Goal: Information Seeking & Learning: Learn about a topic

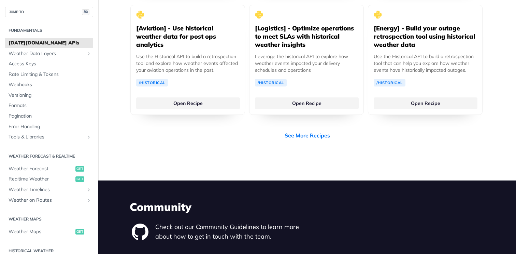
scroll to position [1488, 0]
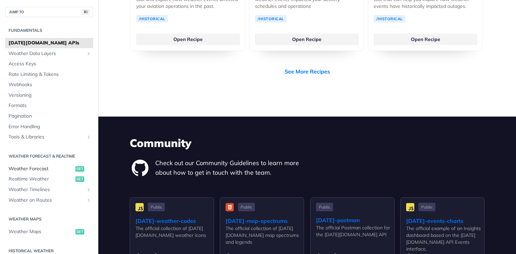
click at [34, 167] on span "Weather Forecast" at bounding box center [41, 168] width 65 height 7
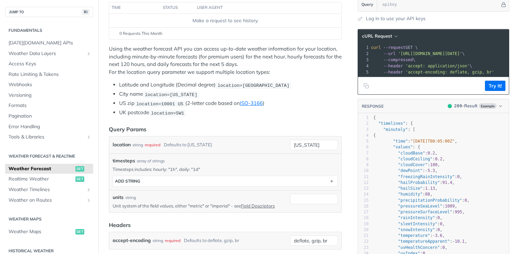
scroll to position [103, 0]
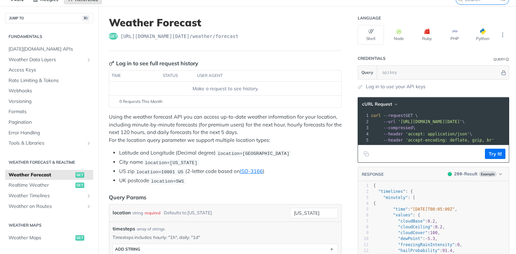
scroll to position [0, 0]
